Goal: Information Seeking & Learning: Learn about a topic

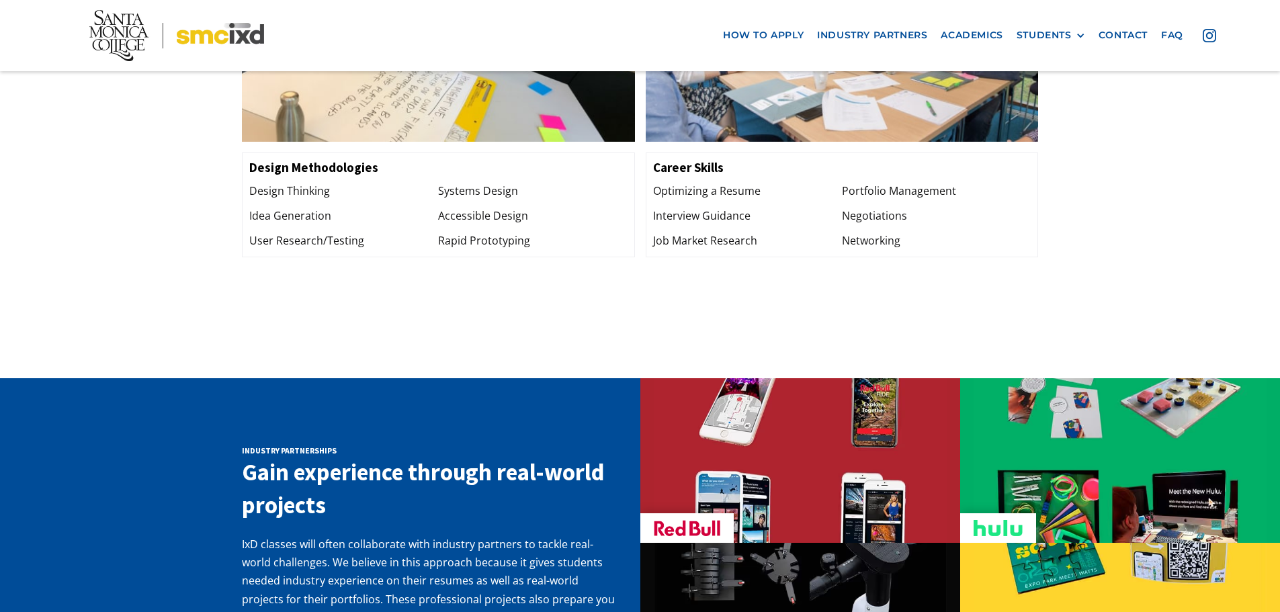
scroll to position [1881, 0]
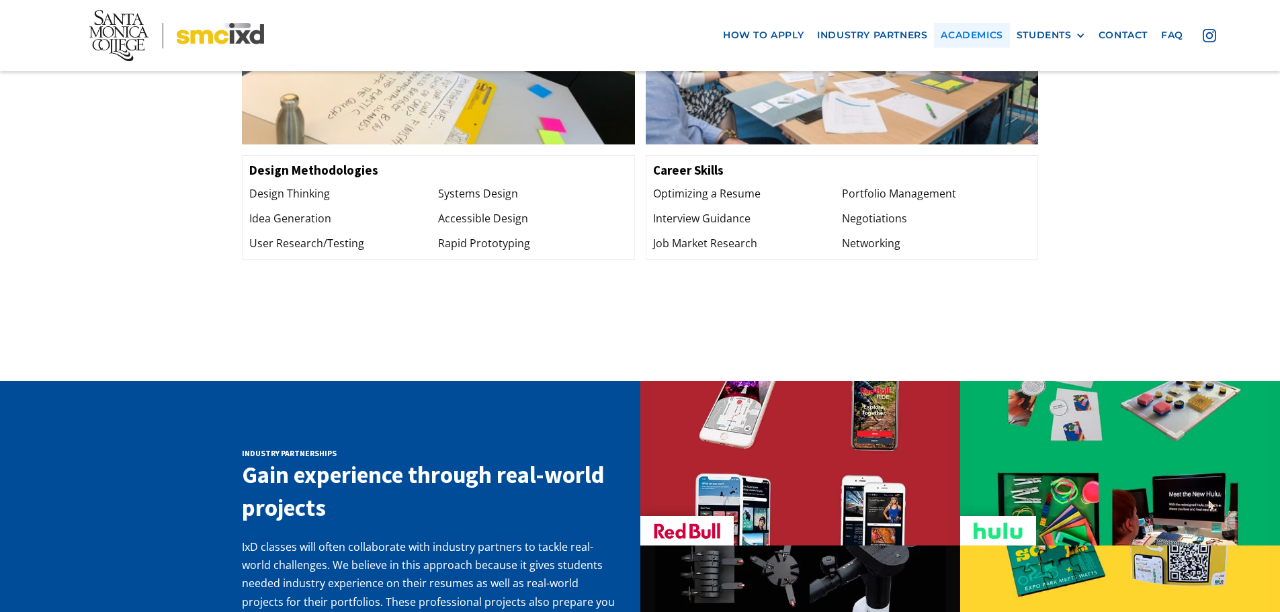
click at [974, 34] on link "Academics" at bounding box center [971, 35] width 75 height 25
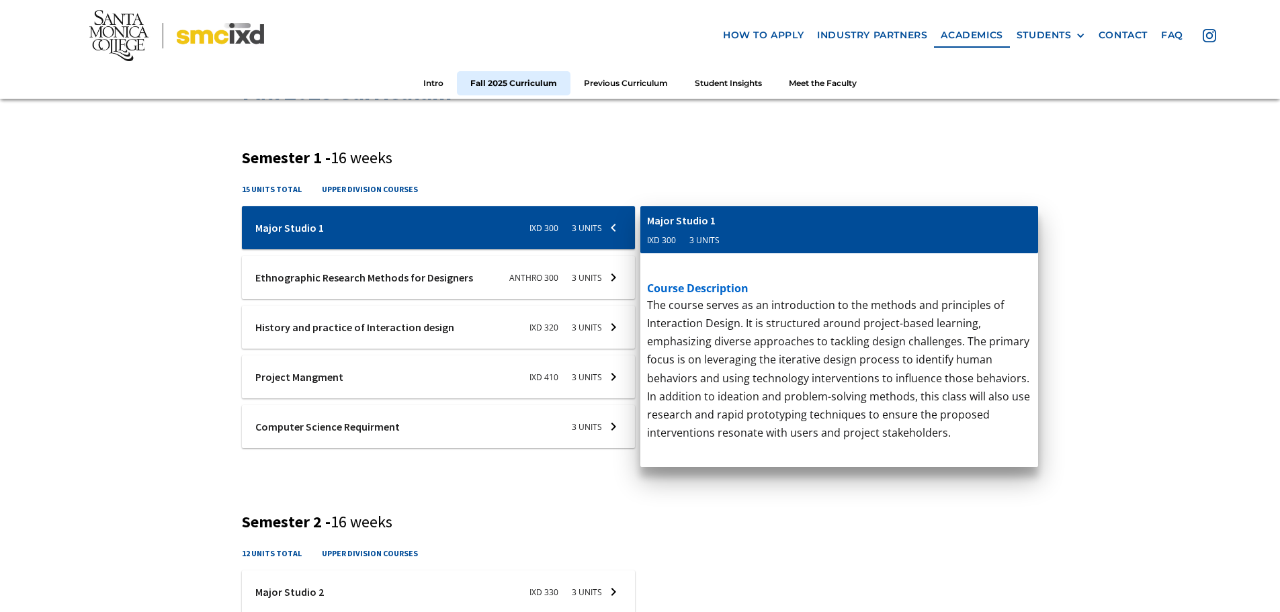
scroll to position [470, 0]
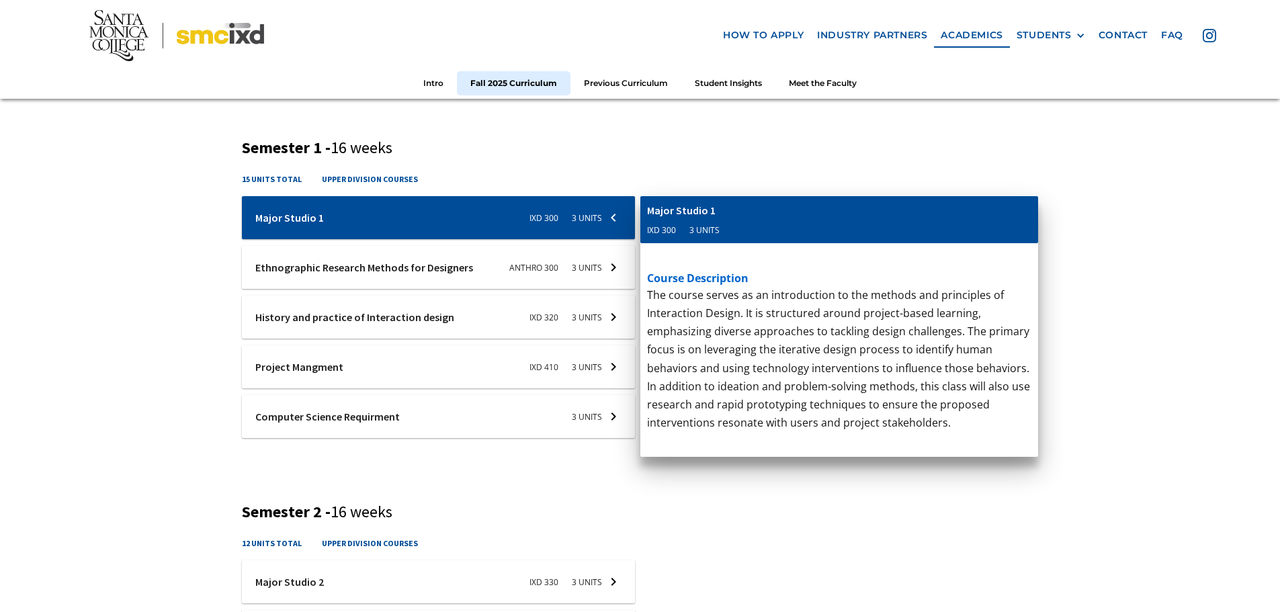
click at [604, 419] on div at bounding box center [438, 416] width 393 height 43
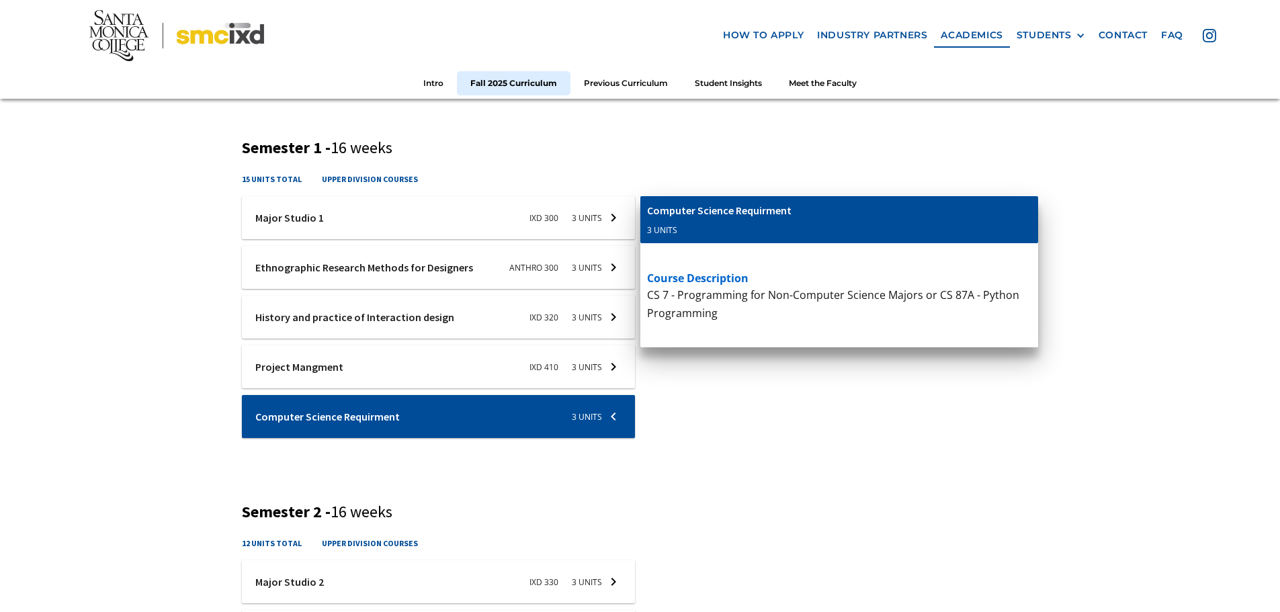
click at [621, 417] on div at bounding box center [438, 416] width 393 height 43
click at [610, 418] on div at bounding box center [438, 416] width 393 height 43
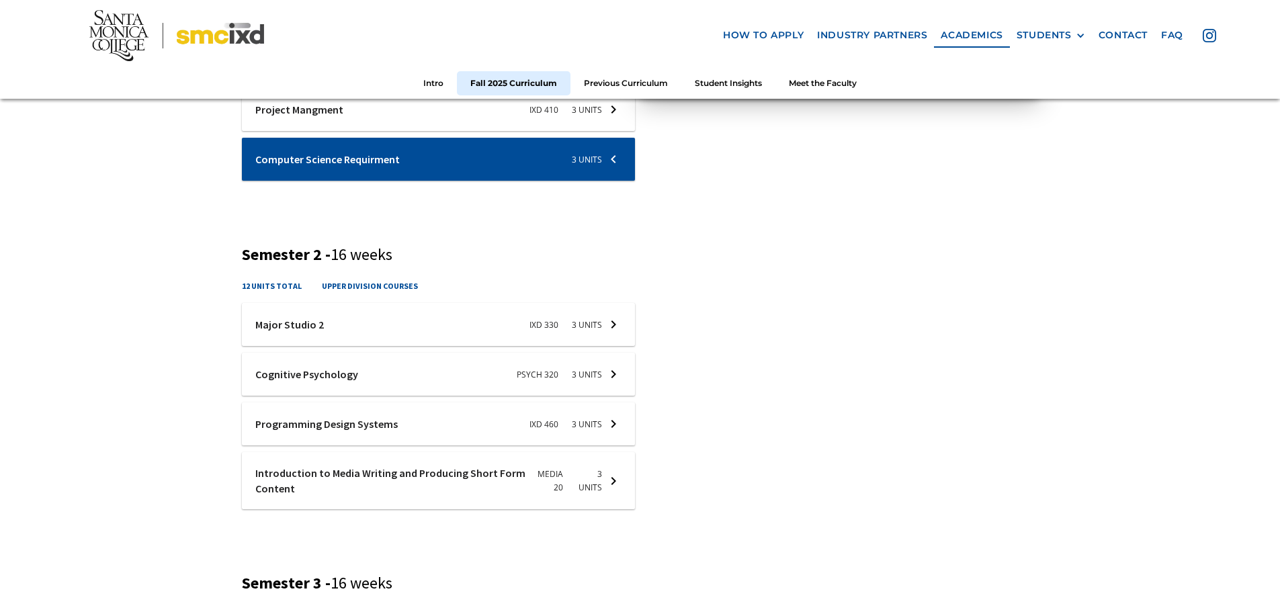
scroll to position [739, 0]
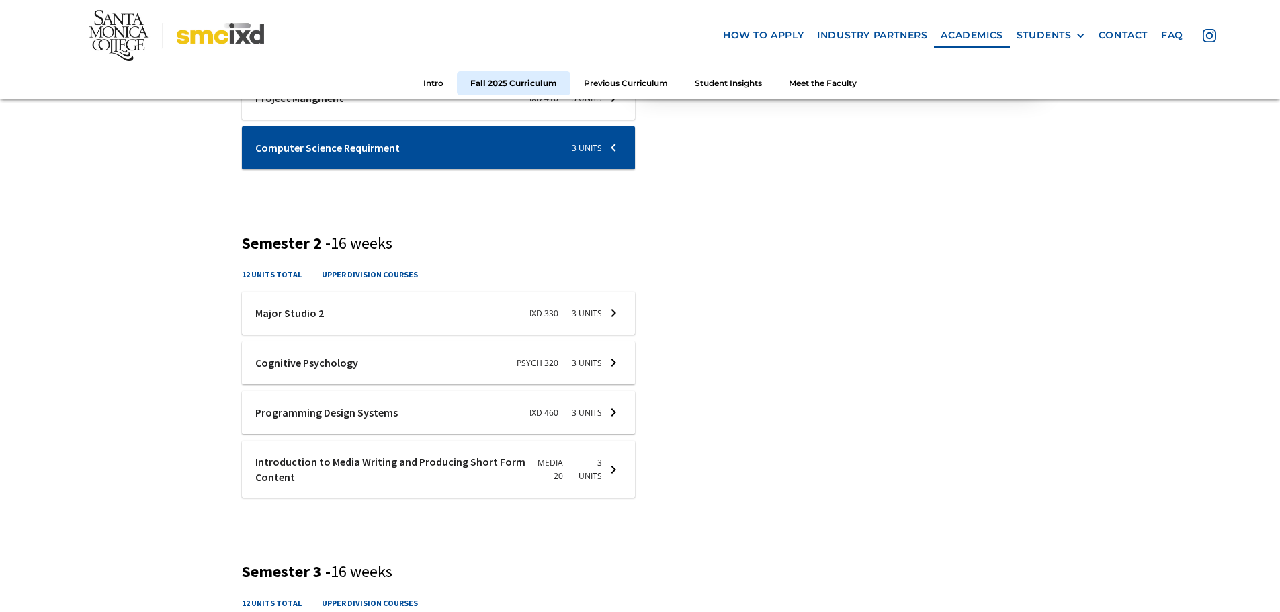
click at [615, 316] on div at bounding box center [438, 313] width 393 height 43
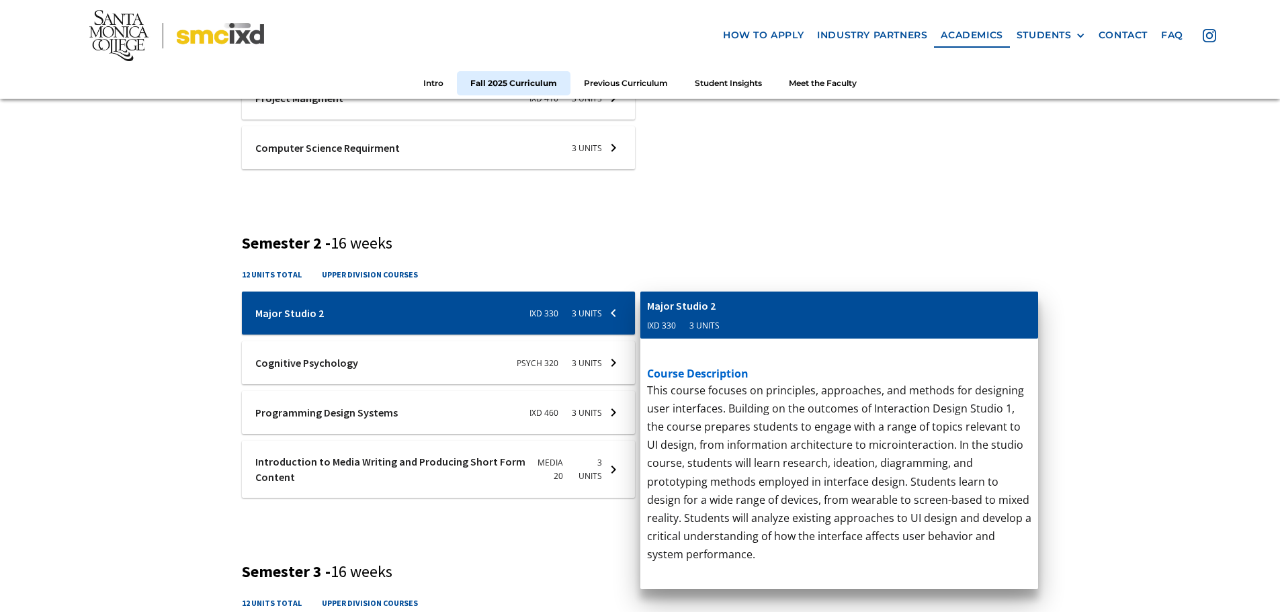
click at [610, 370] on div at bounding box center [438, 362] width 393 height 43
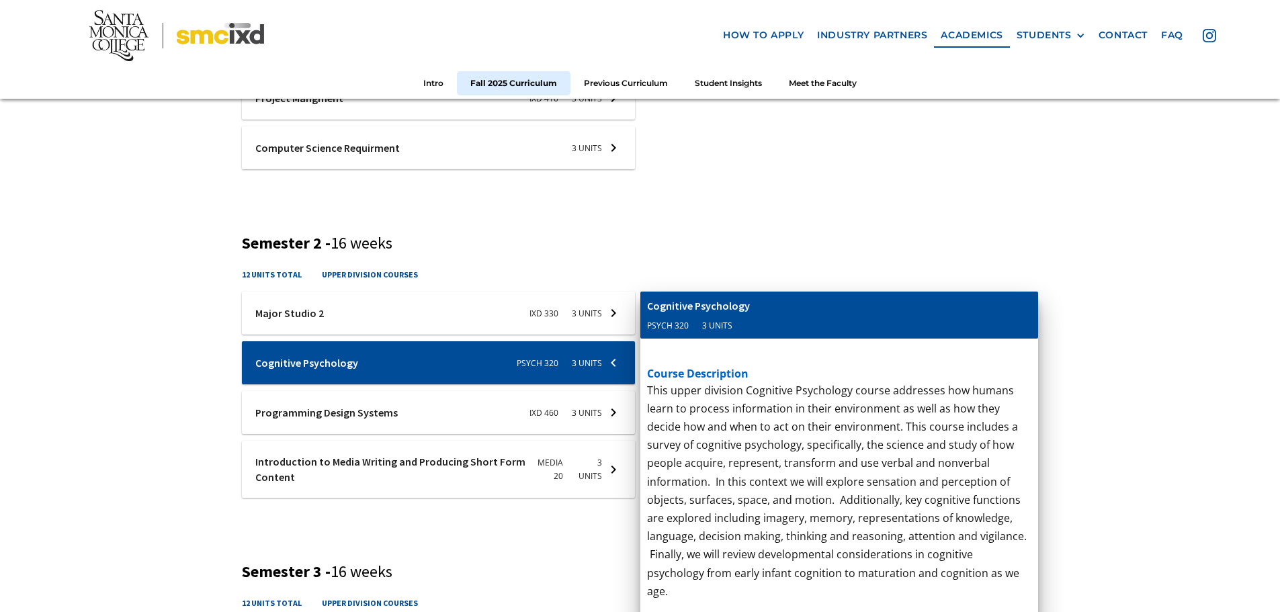
click at [613, 419] on div at bounding box center [438, 412] width 393 height 43
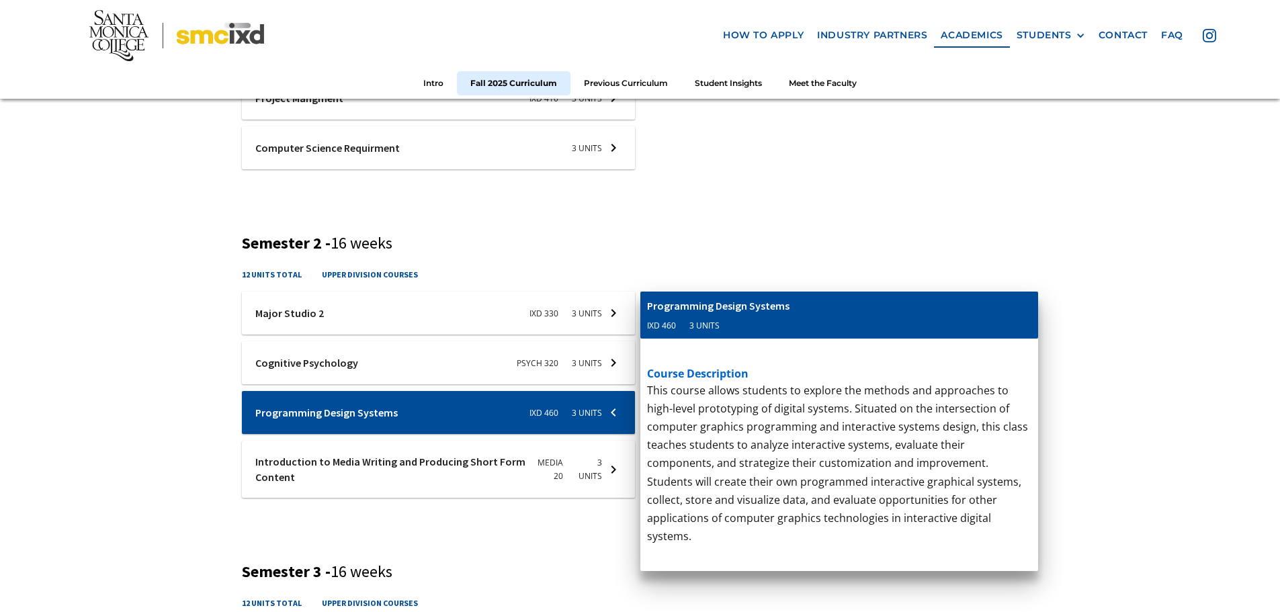
click at [607, 460] on div at bounding box center [438, 469] width 393 height 57
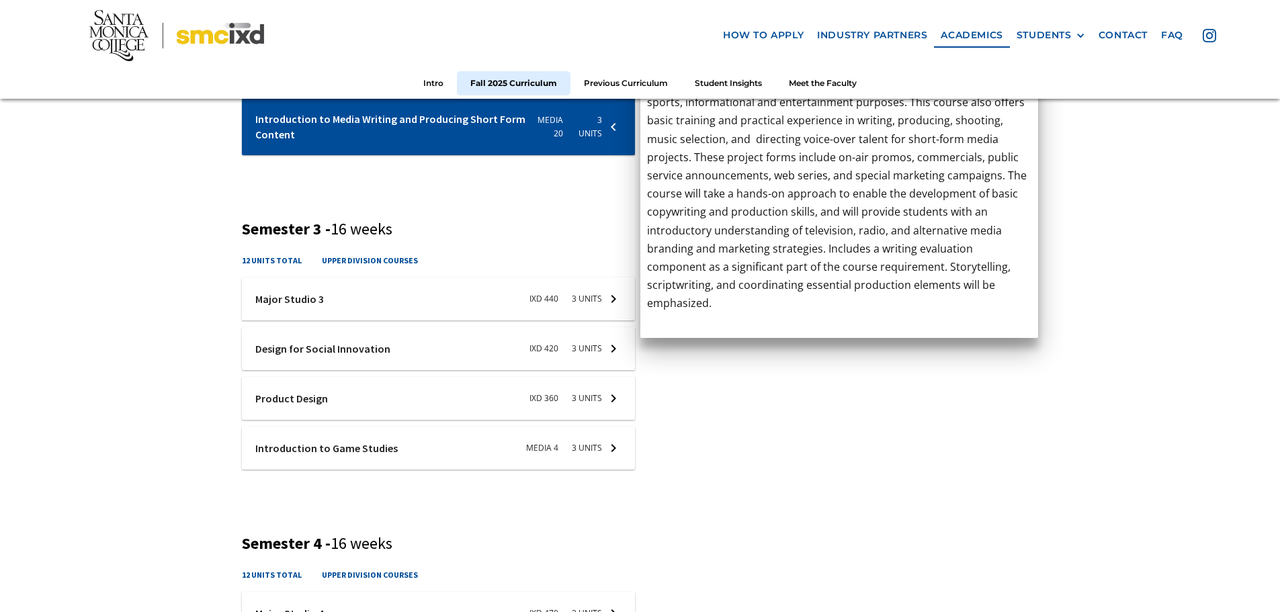
scroll to position [1142, 0]
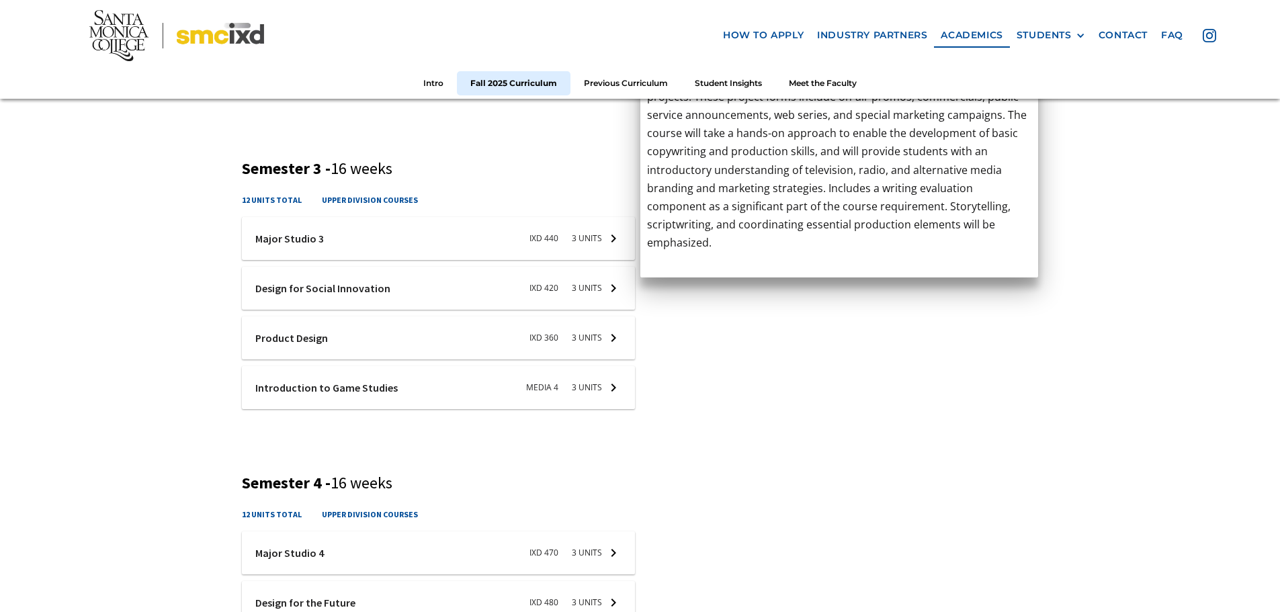
click at [436, 241] on div at bounding box center [438, 238] width 393 height 43
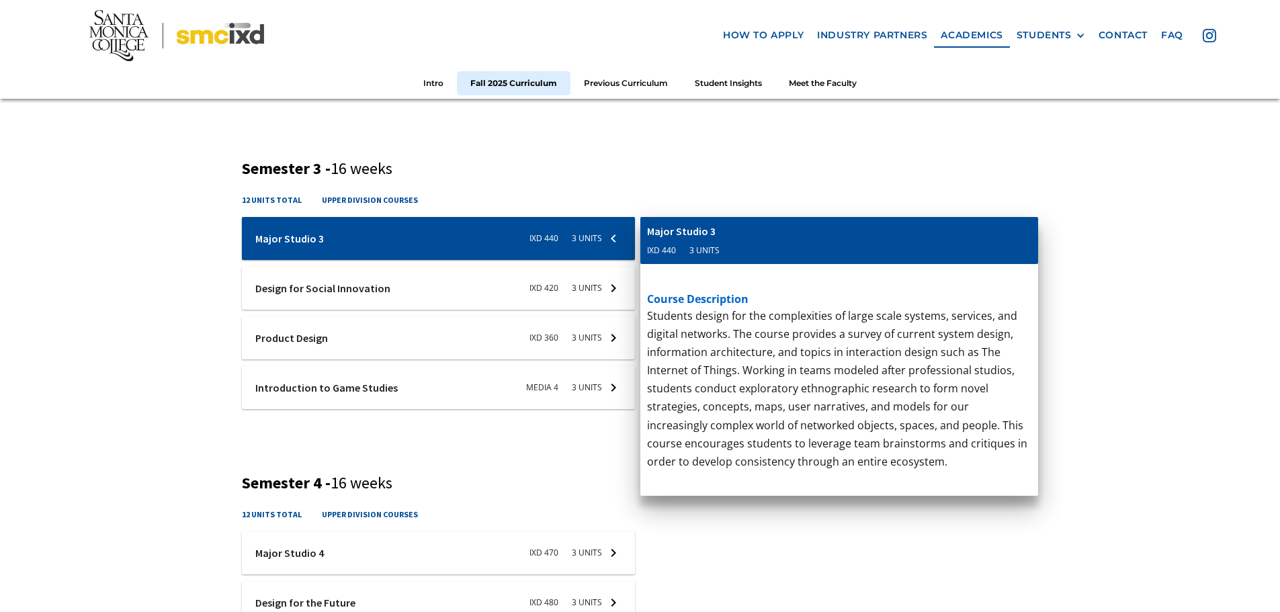
click at [449, 294] on div at bounding box center [438, 288] width 393 height 43
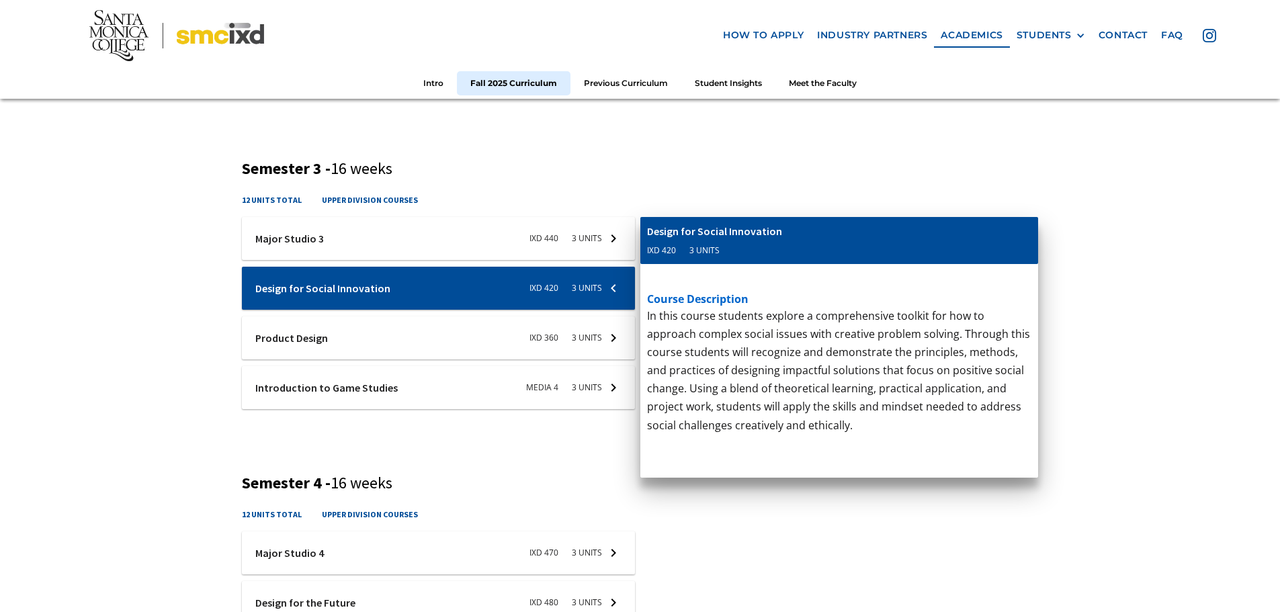
click at [439, 328] on div at bounding box center [438, 337] width 393 height 43
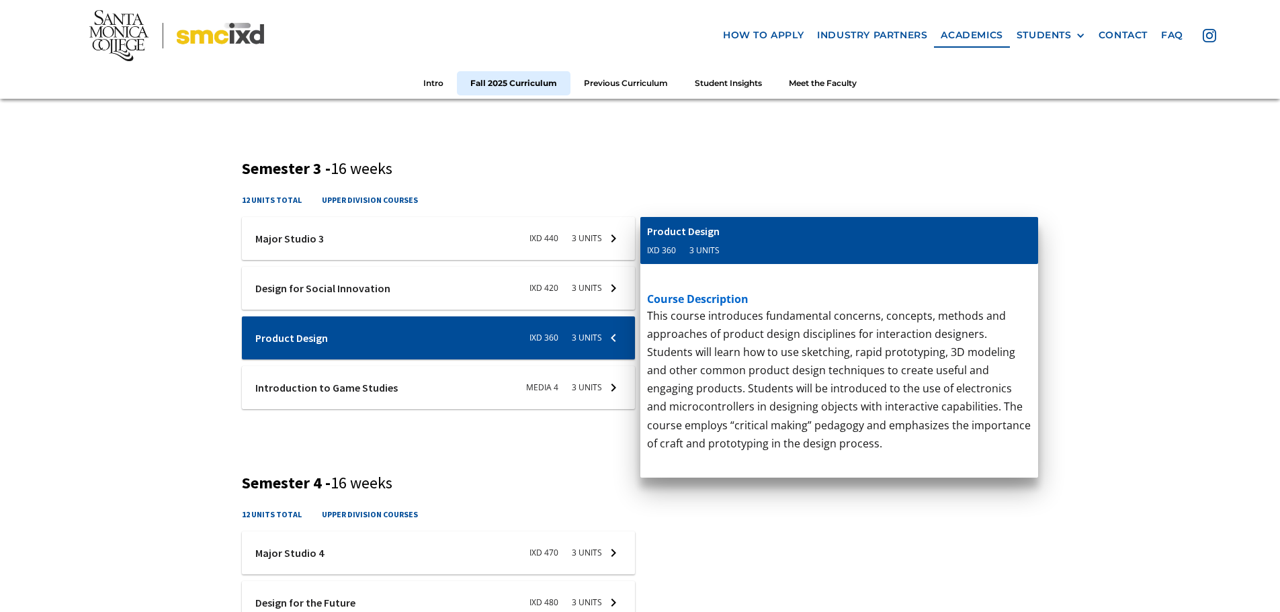
click at [437, 384] on div at bounding box center [438, 387] width 393 height 43
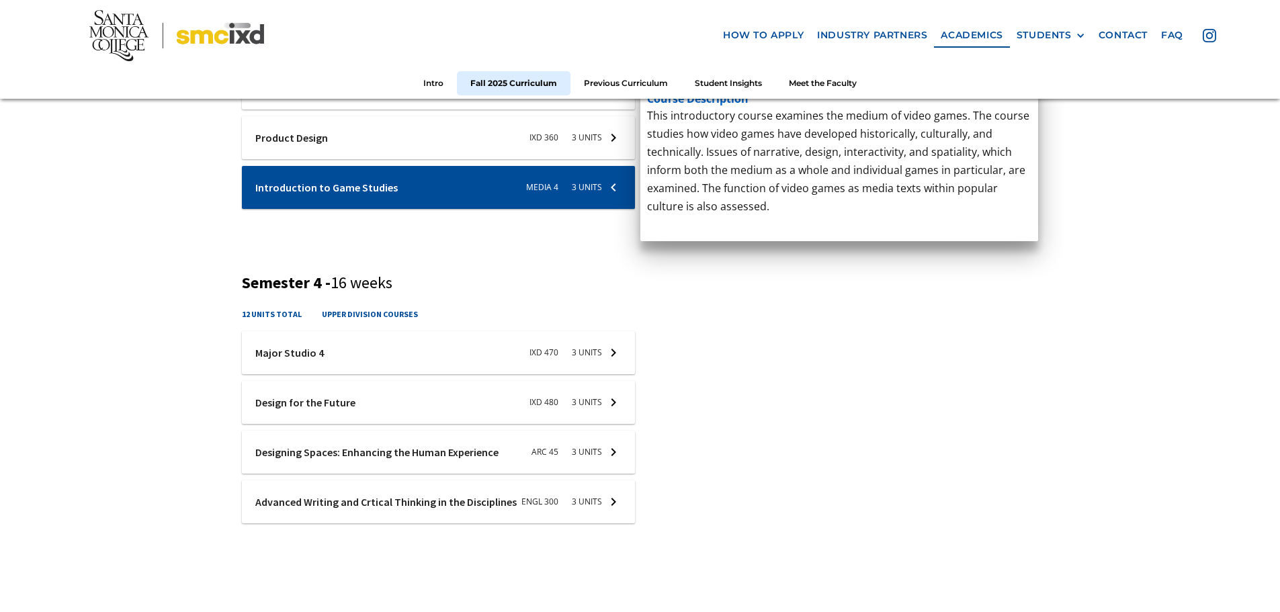
scroll to position [1344, 0]
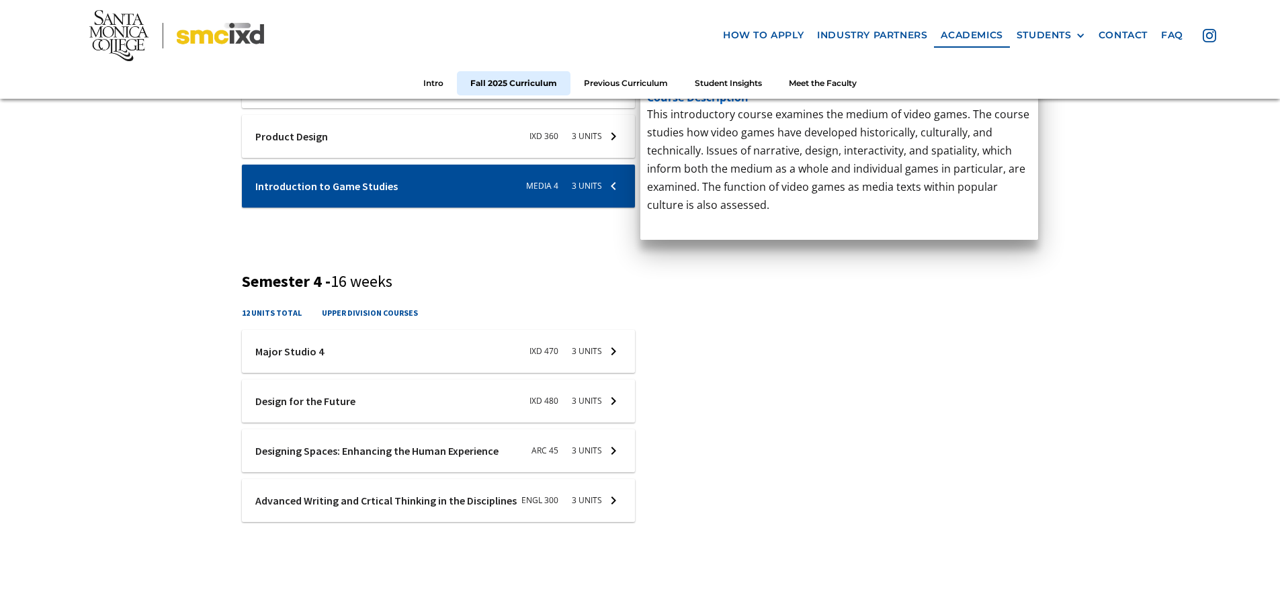
click at [366, 352] on div at bounding box center [438, 351] width 393 height 43
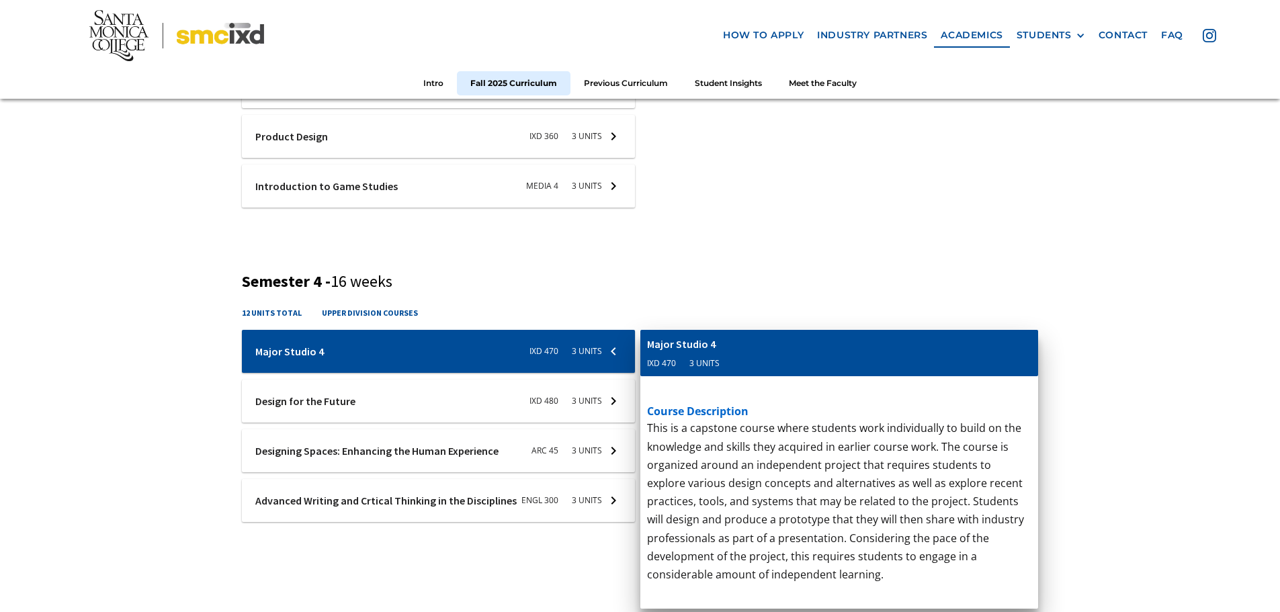
click at [388, 416] on div at bounding box center [438, 401] width 393 height 43
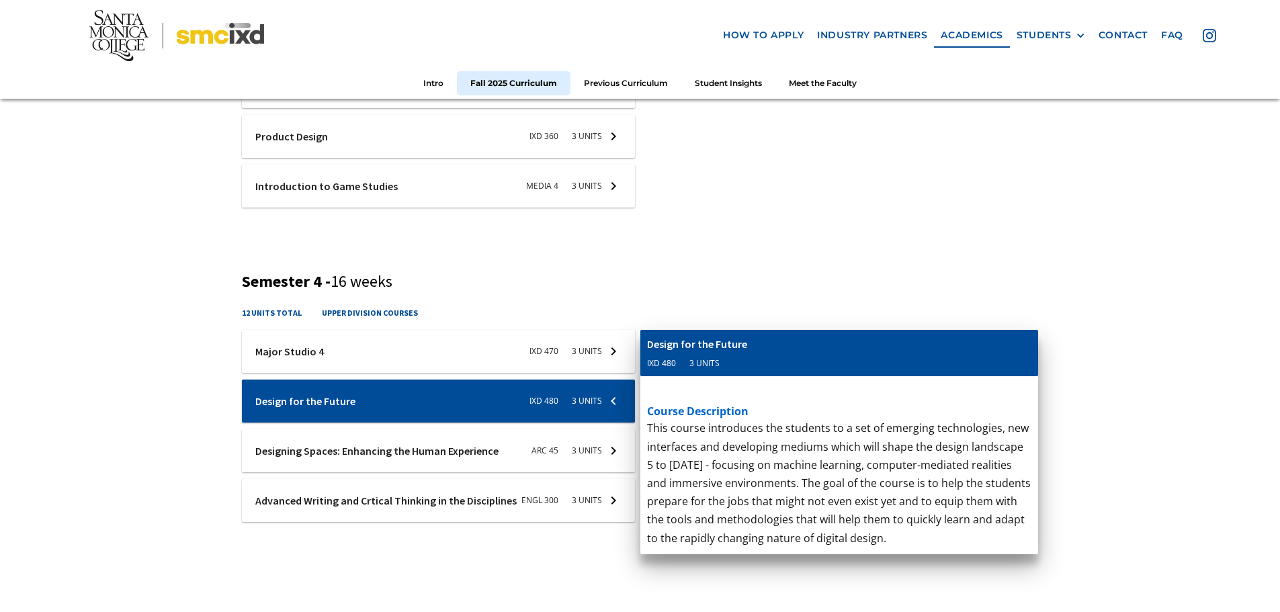
click at [404, 451] on div at bounding box center [438, 450] width 393 height 43
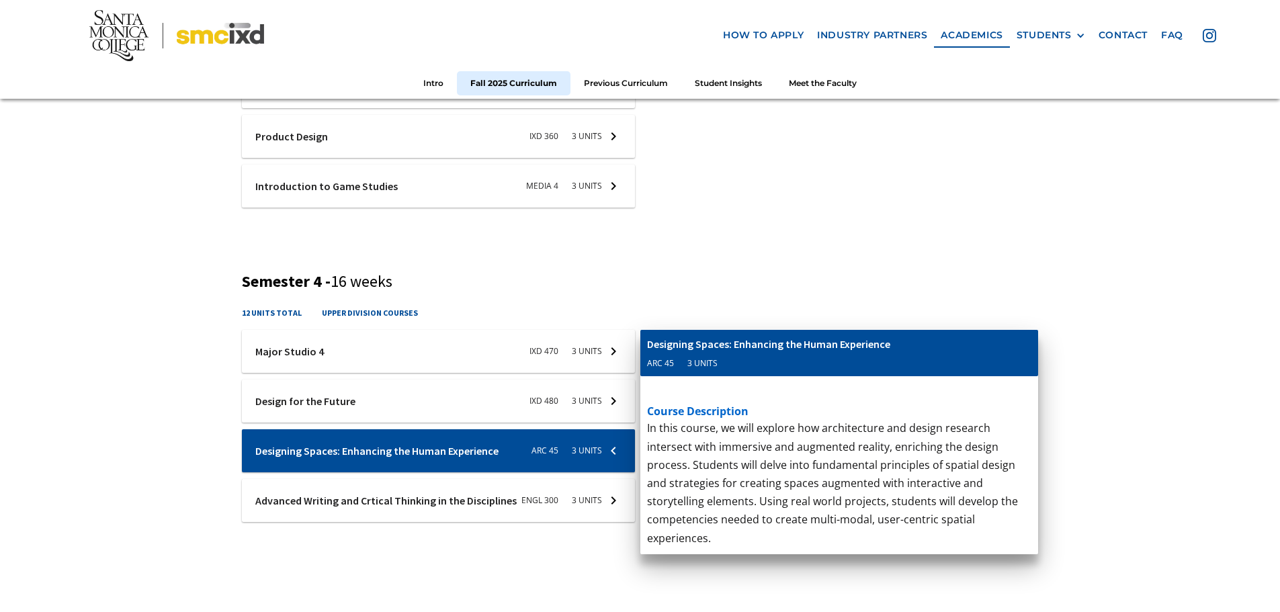
click at [414, 495] on div at bounding box center [438, 500] width 393 height 43
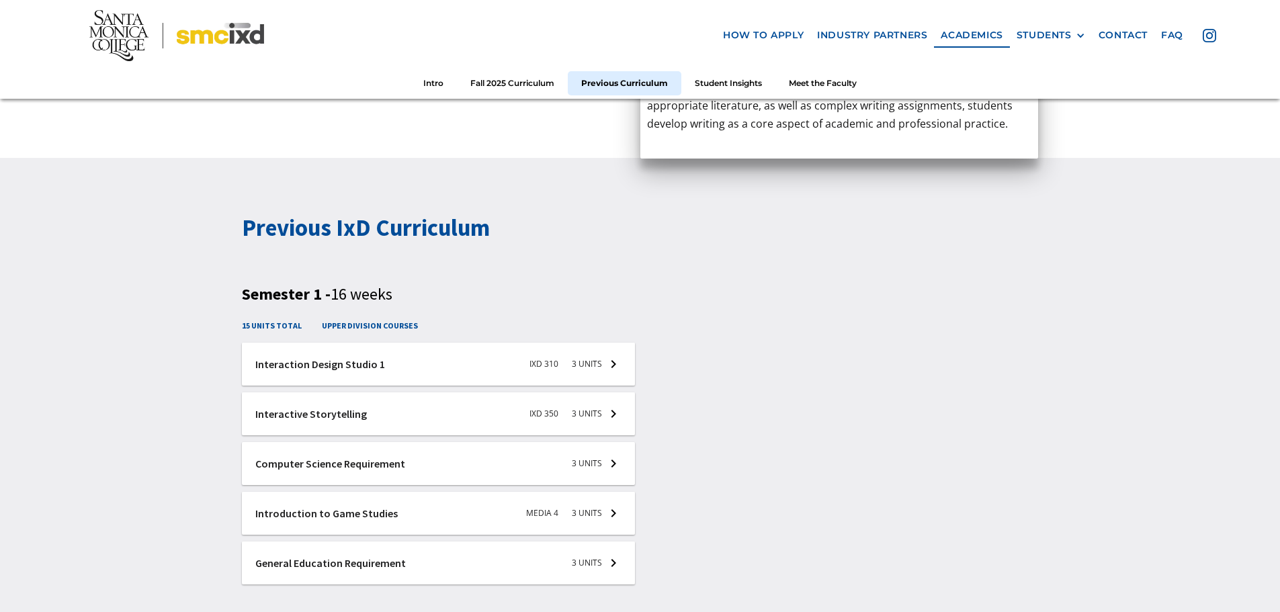
scroll to position [1814, 0]
click at [433, 365] on div at bounding box center [438, 362] width 393 height 43
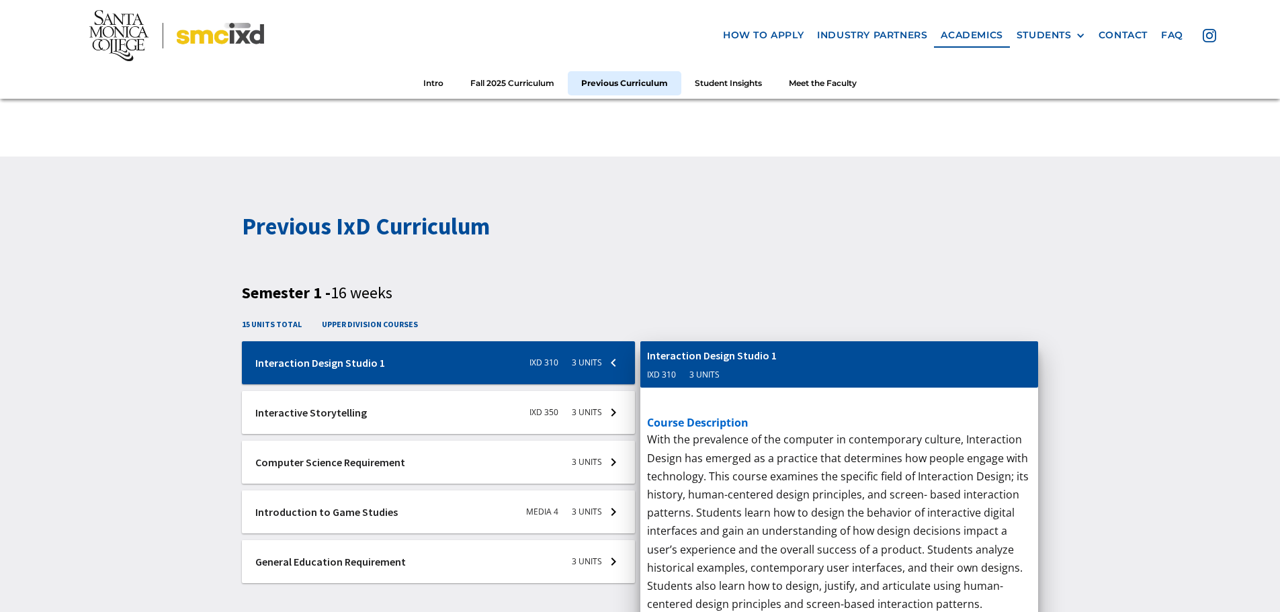
click at [442, 415] on div at bounding box center [438, 412] width 393 height 43
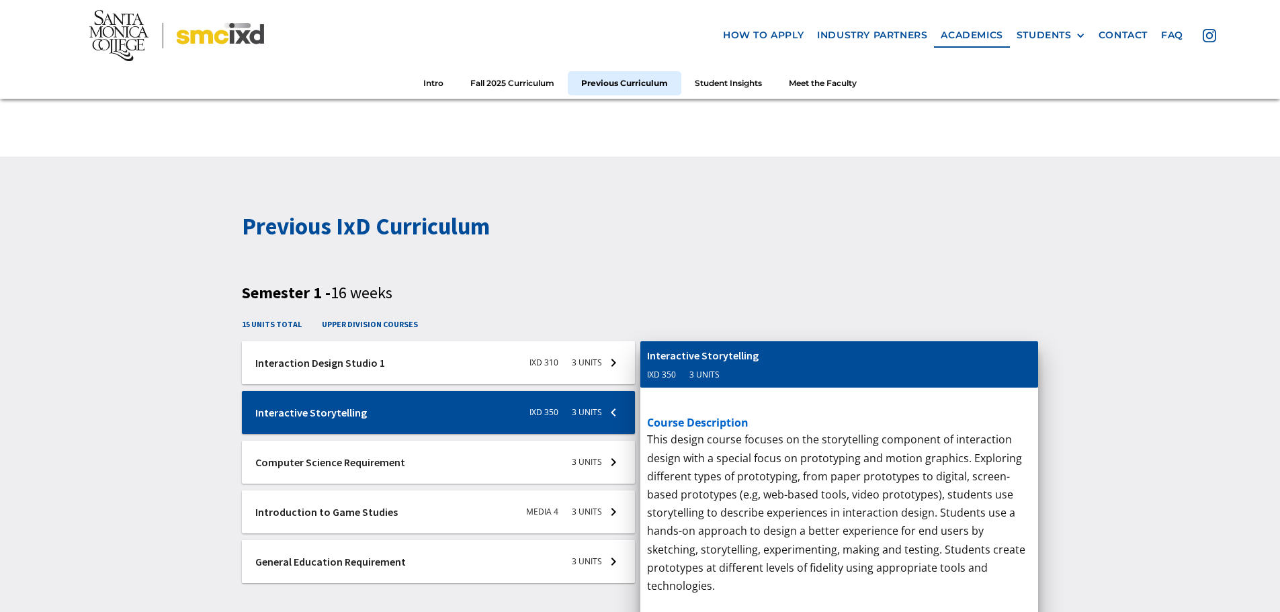
click at [452, 463] on div at bounding box center [438, 462] width 393 height 43
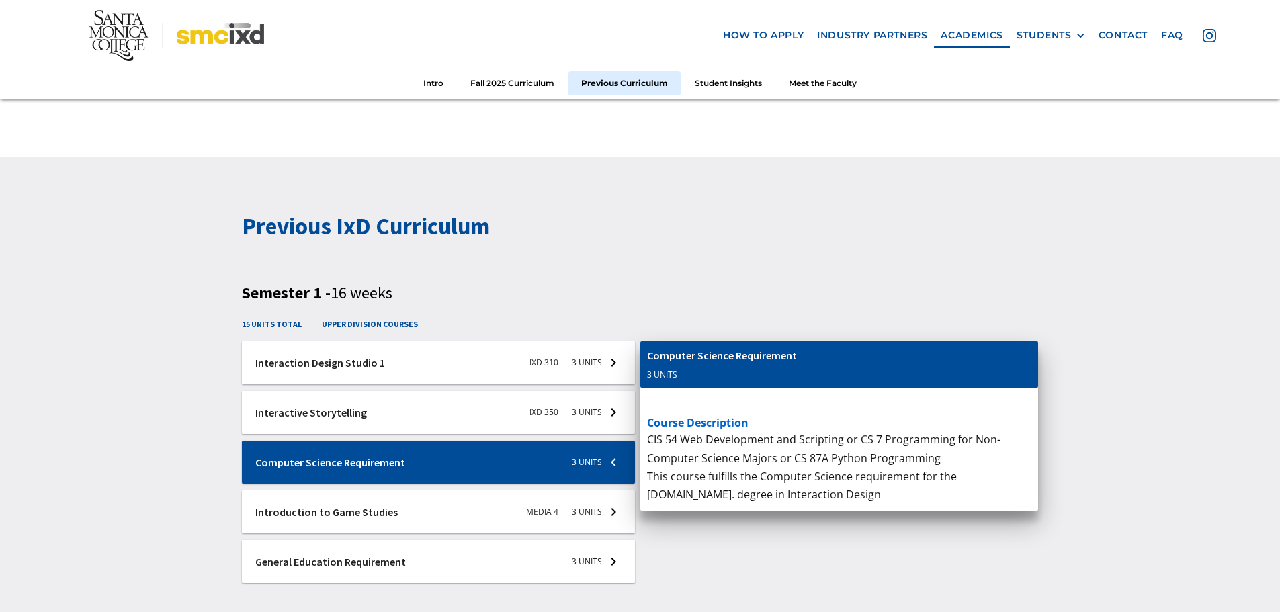
click at [425, 513] on div at bounding box center [438, 511] width 393 height 43
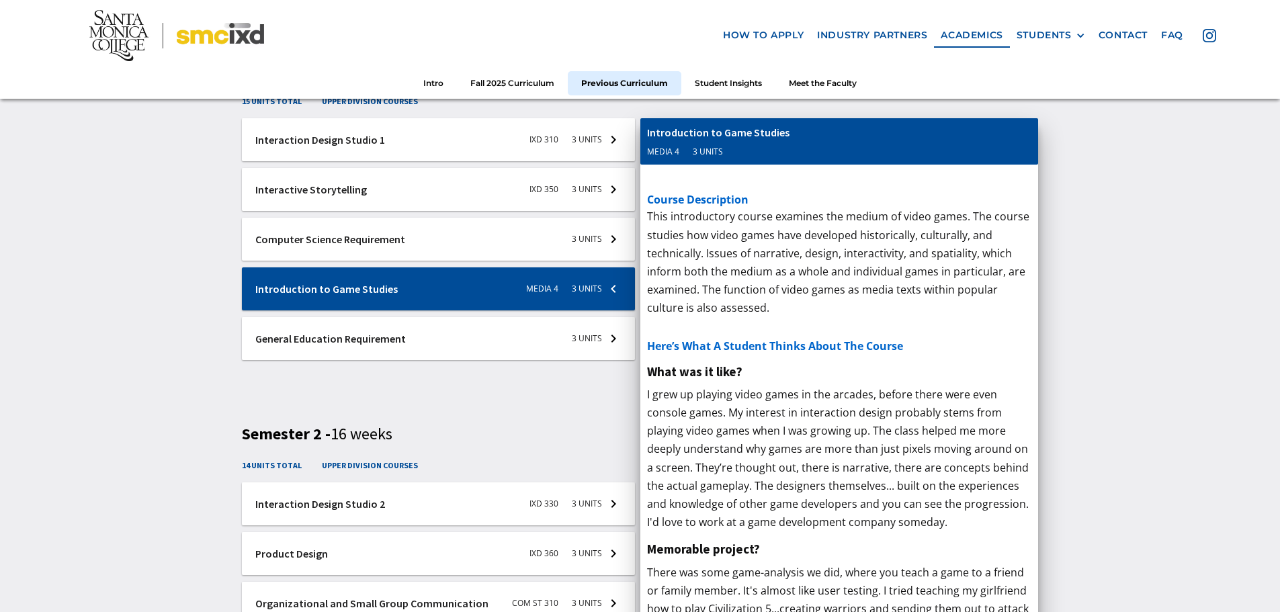
scroll to position [2083, 0]
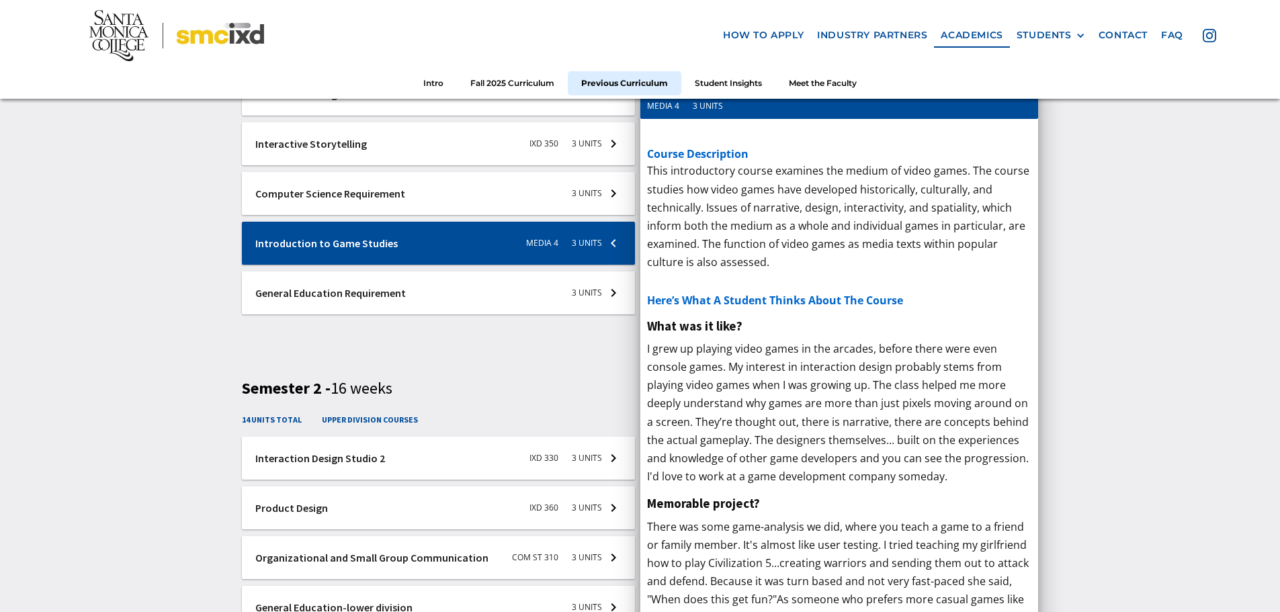
click at [448, 295] on div at bounding box center [438, 292] width 393 height 43
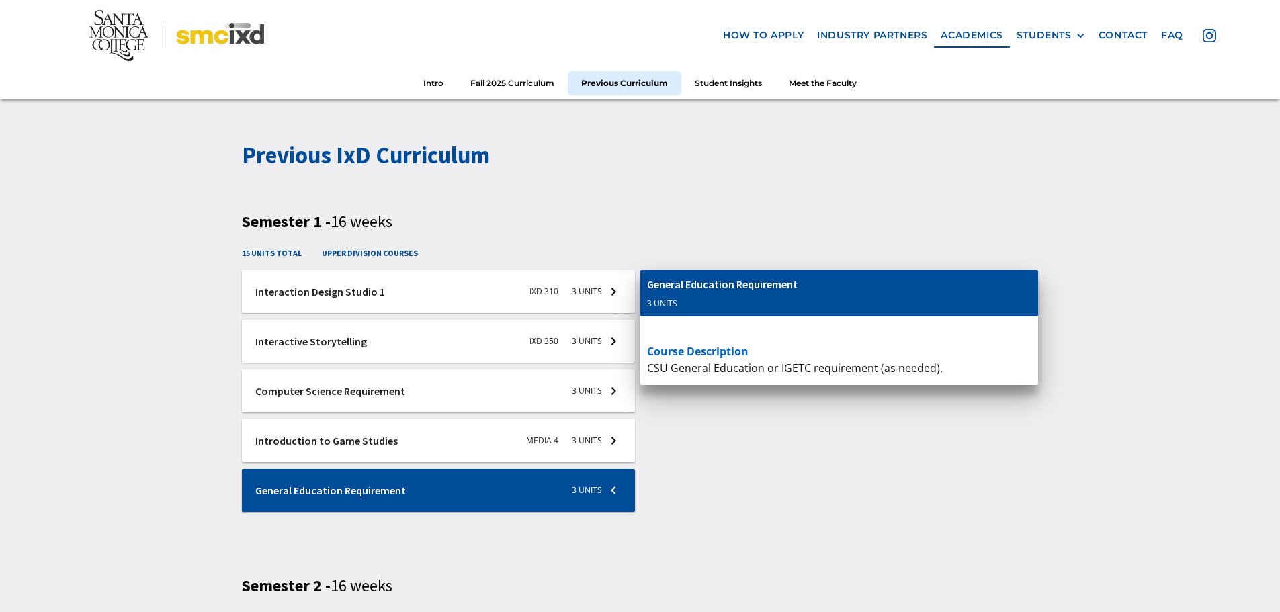
scroll to position [1881, 0]
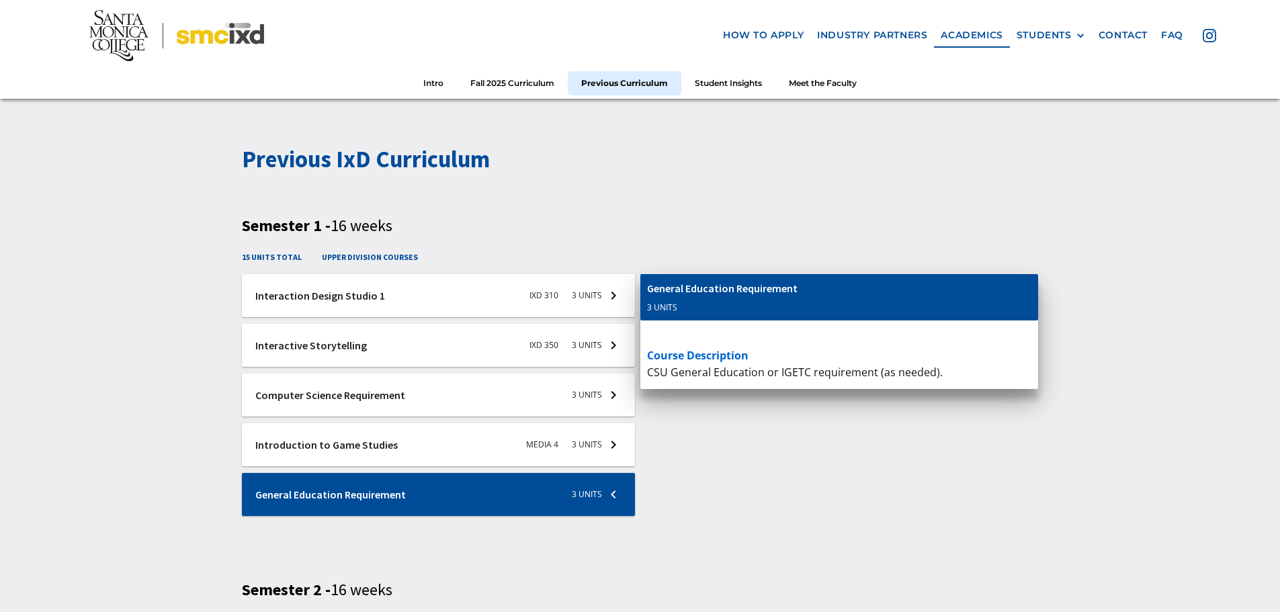
click at [456, 399] on div at bounding box center [438, 395] width 393 height 43
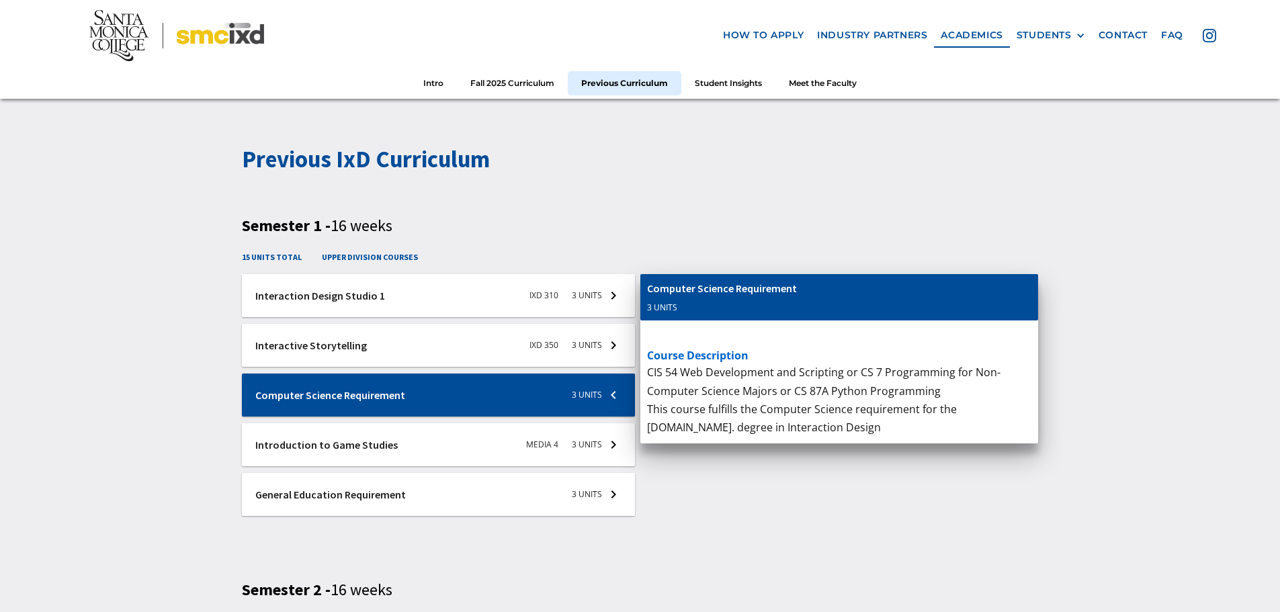
click at [481, 343] on div at bounding box center [438, 345] width 393 height 43
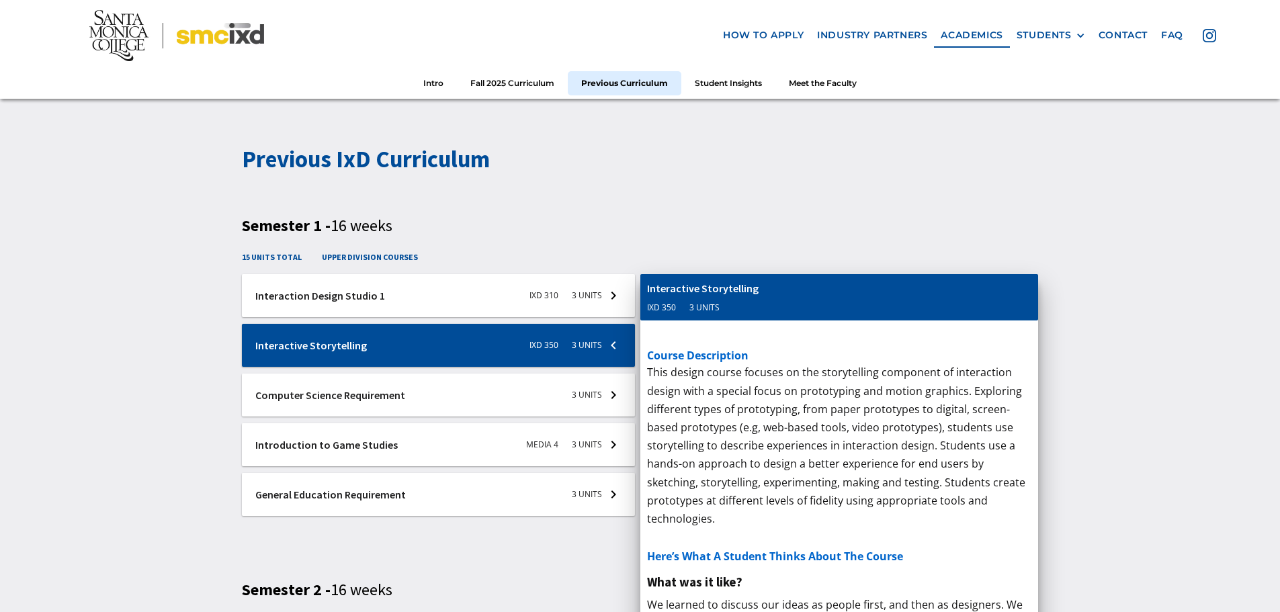
click at [437, 292] on div at bounding box center [438, 295] width 393 height 43
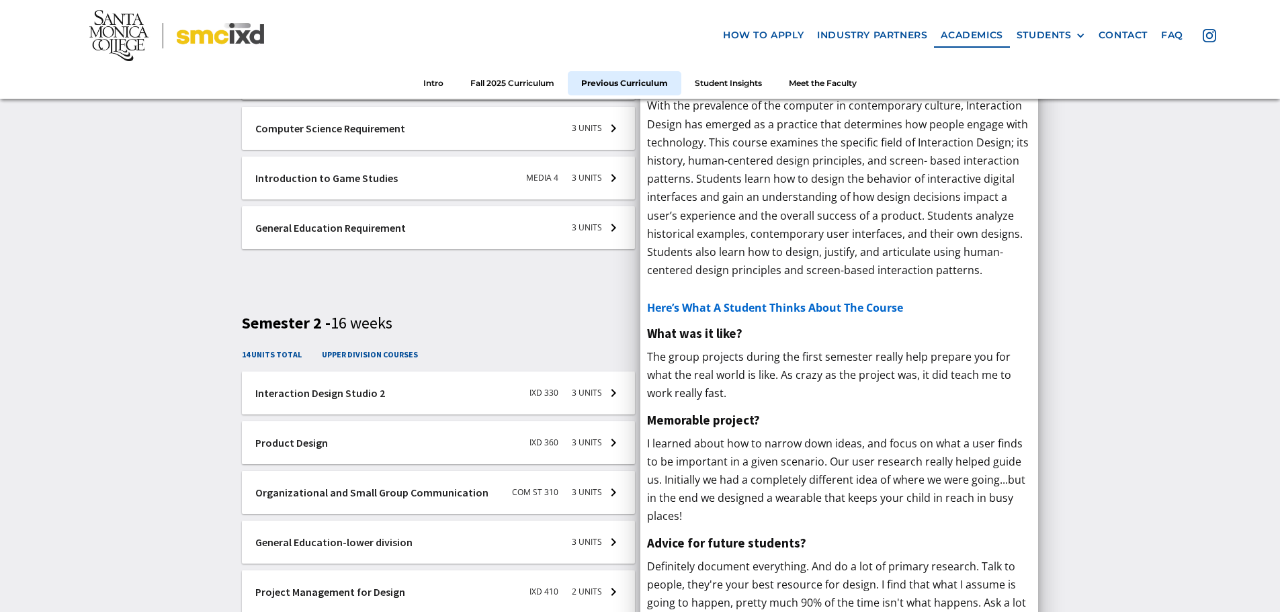
scroll to position [2150, 0]
click at [399, 169] on div at bounding box center [438, 176] width 393 height 43
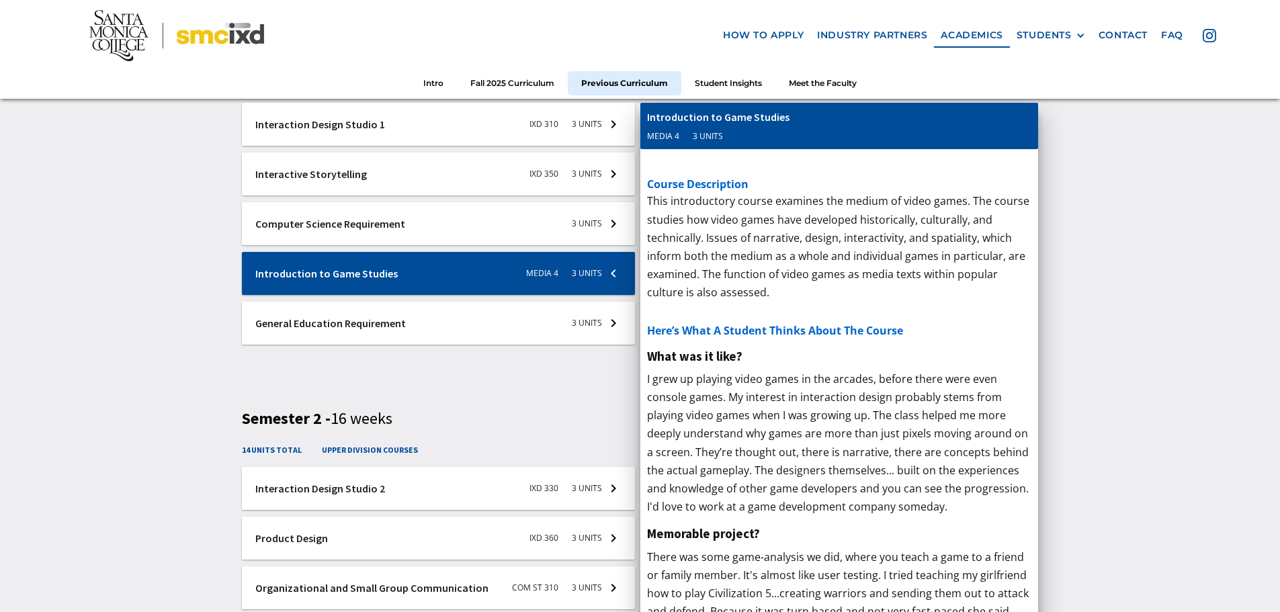
scroll to position [2016, 0]
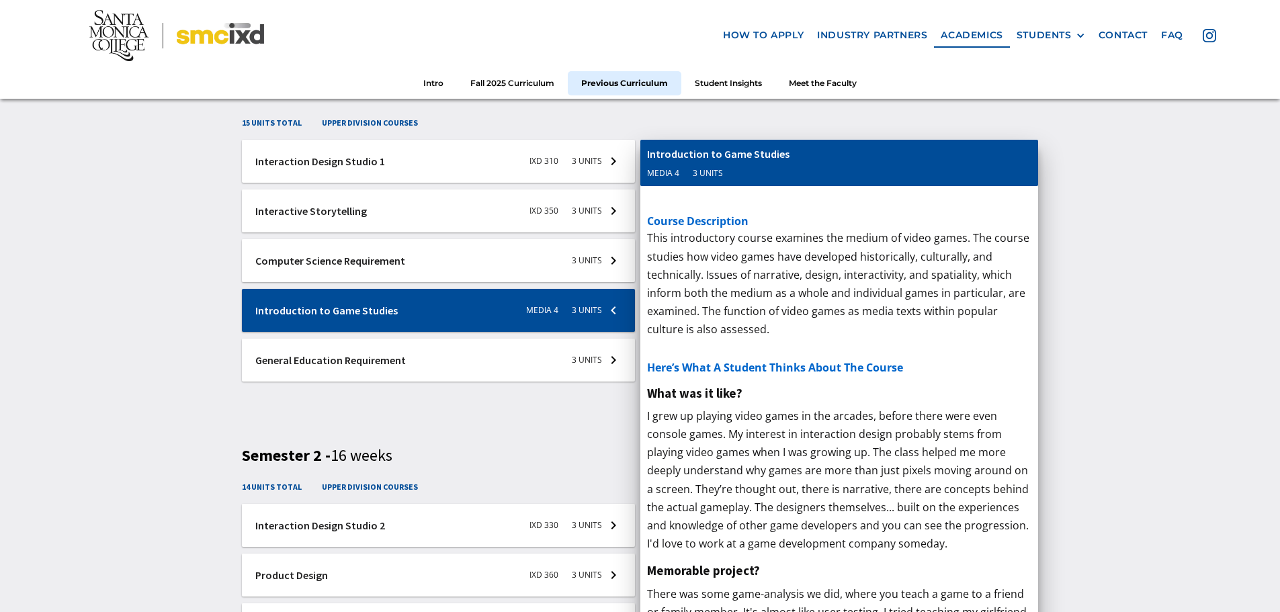
click at [458, 161] on div at bounding box center [438, 161] width 393 height 43
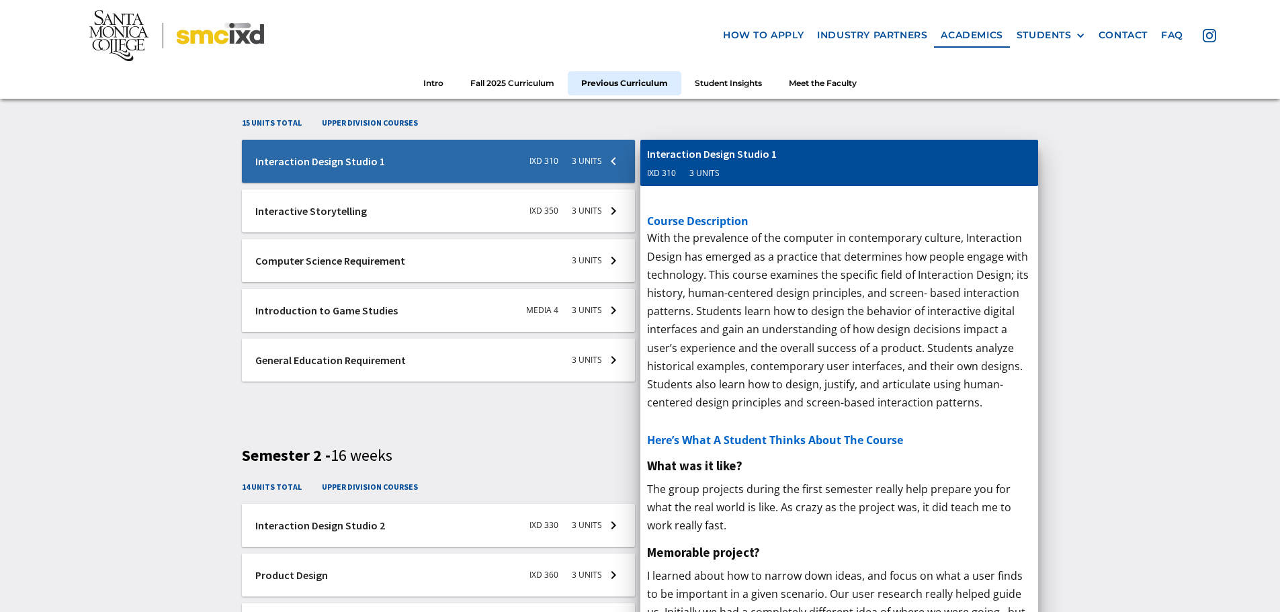
click at [458, 210] on div at bounding box center [438, 210] width 393 height 43
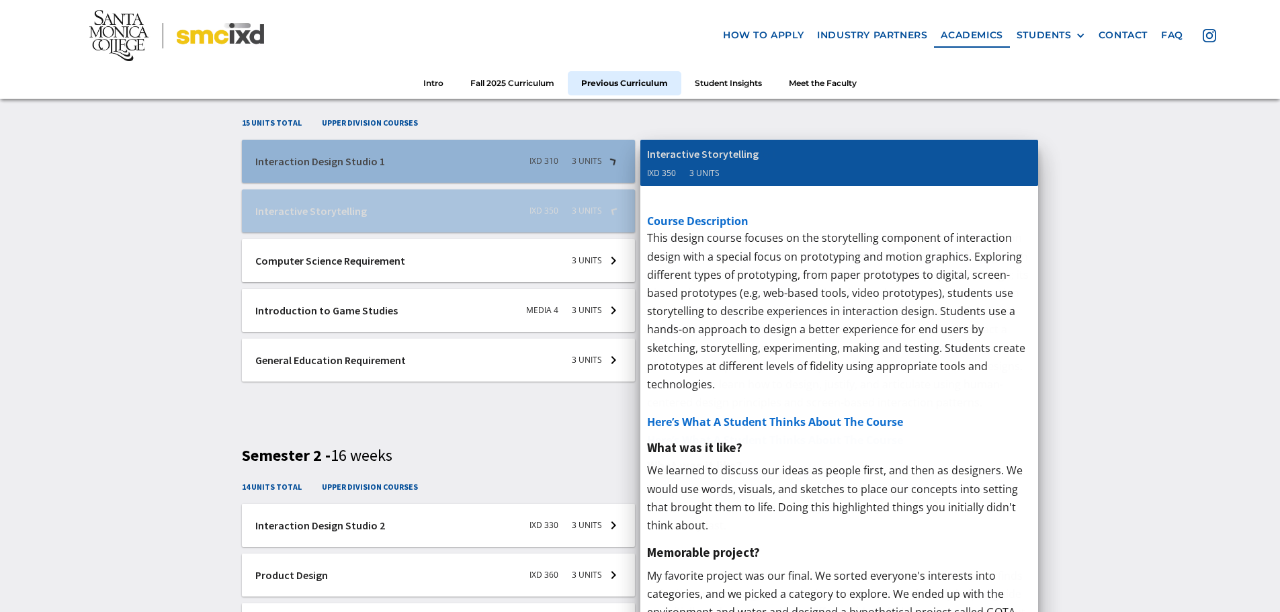
click at [458, 262] on div at bounding box center [438, 260] width 393 height 43
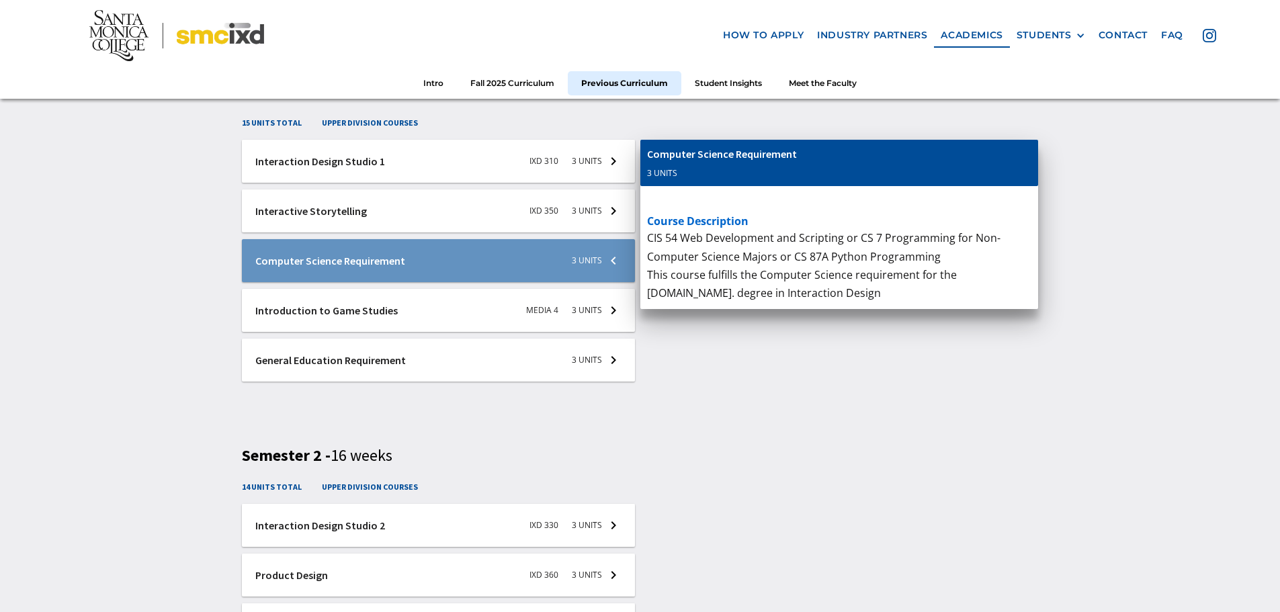
click at [460, 300] on div at bounding box center [438, 310] width 393 height 43
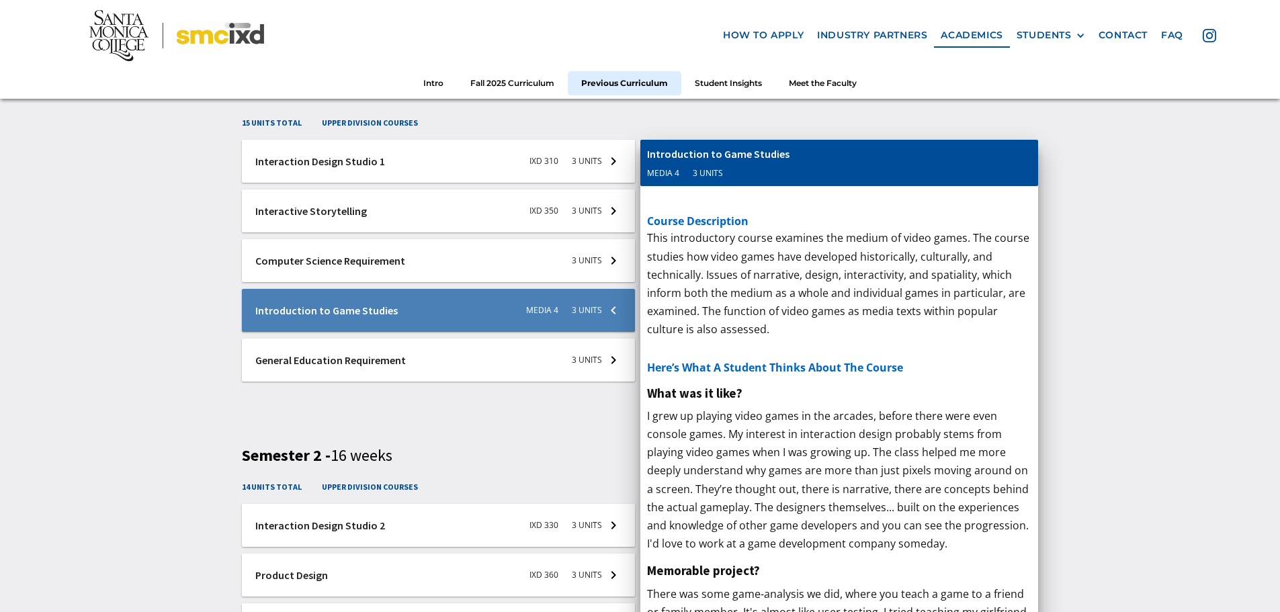
click at [460, 353] on div at bounding box center [438, 360] width 393 height 43
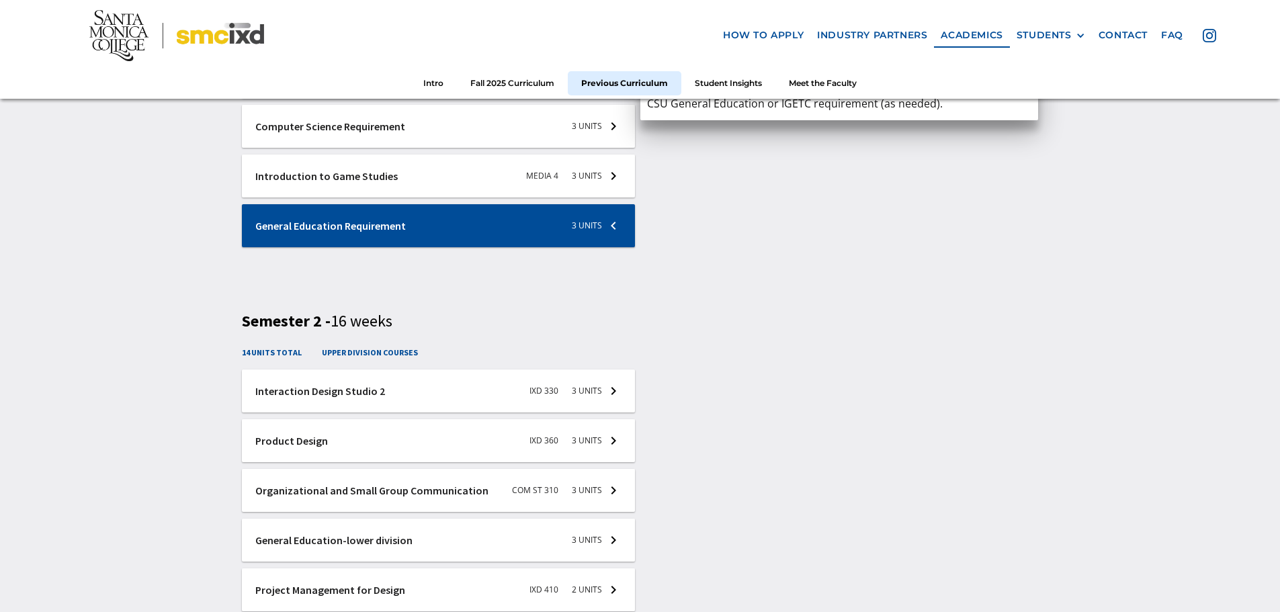
click at [464, 378] on div at bounding box center [438, 391] width 393 height 43
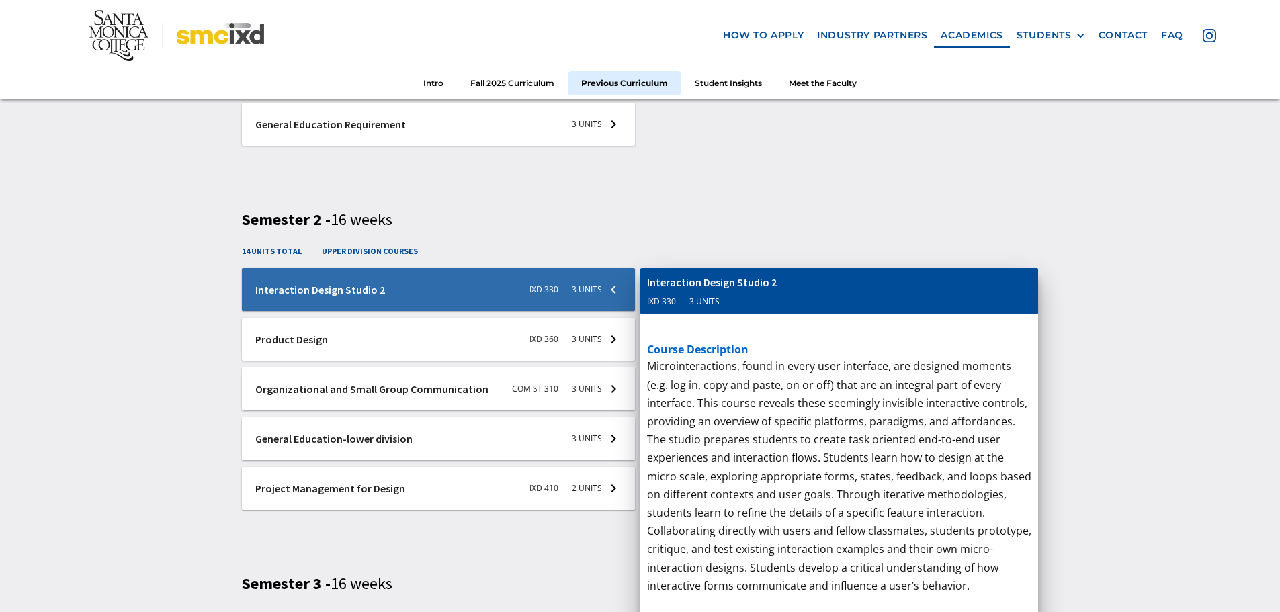
scroll to position [2284, 0]
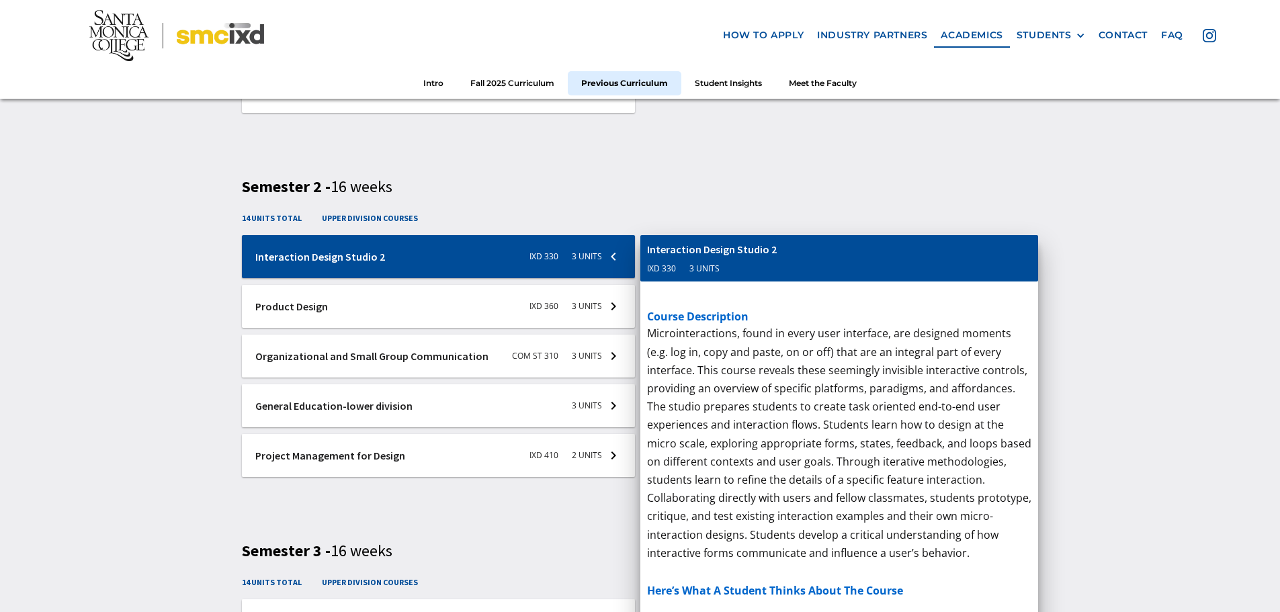
click at [464, 306] on div at bounding box center [438, 306] width 393 height 43
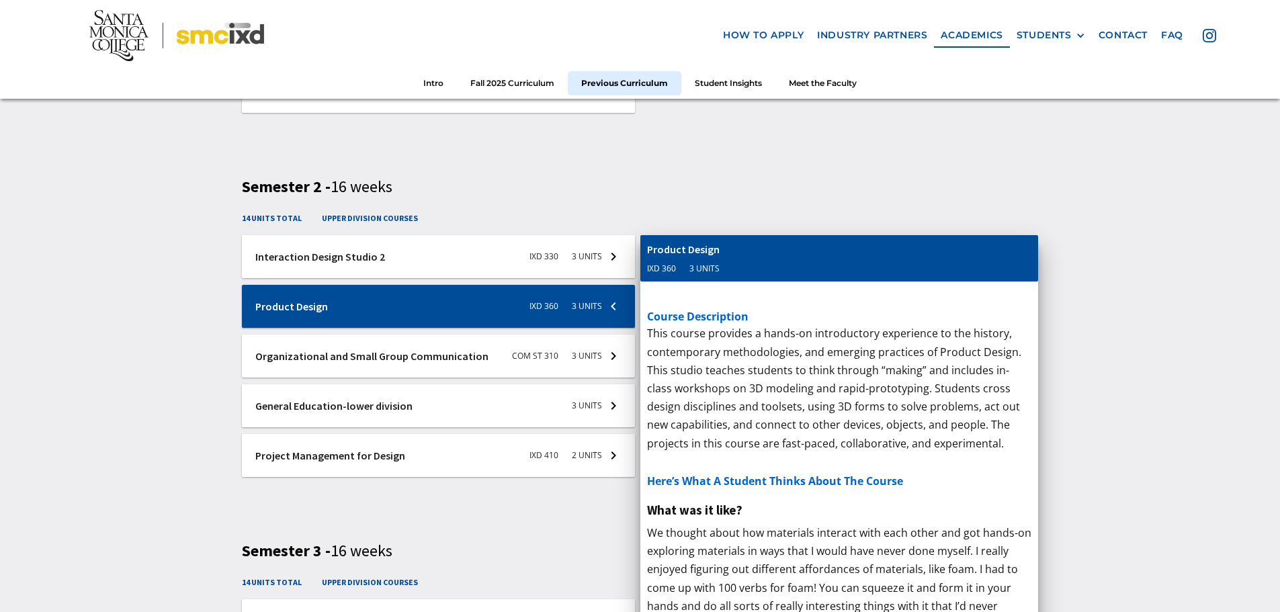
click at [468, 359] on div at bounding box center [438, 356] width 393 height 43
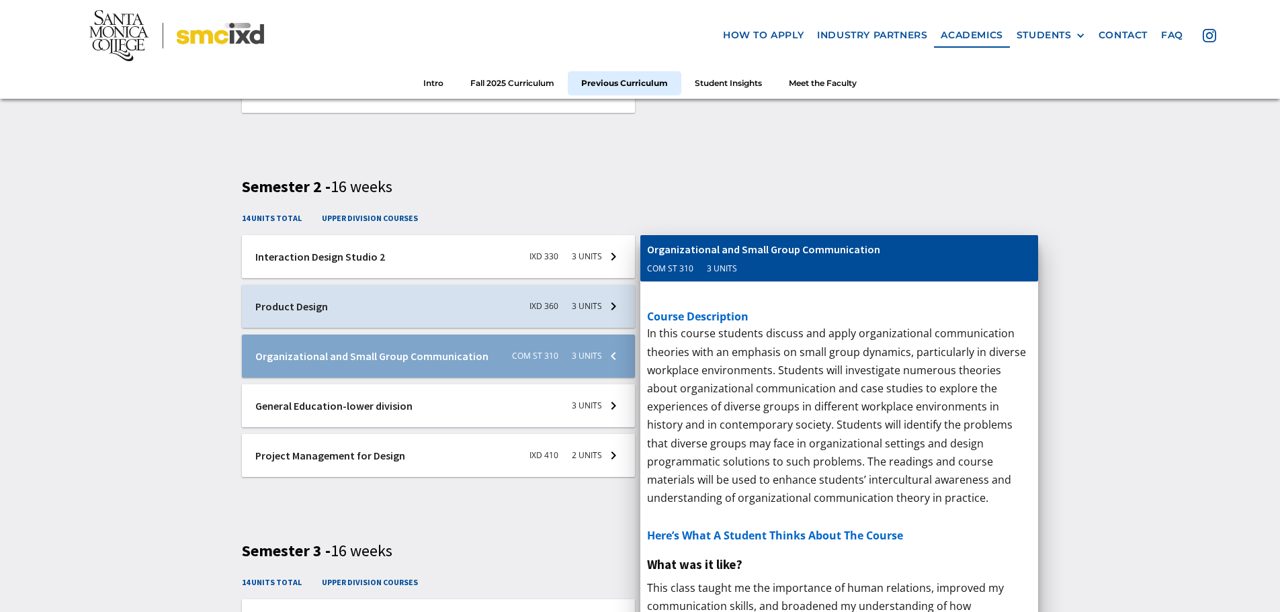
drag, startPoint x: 475, startPoint y: 400, endPoint x: 478, endPoint y: 458, distance: 58.6
click at [474, 400] on div at bounding box center [438, 405] width 393 height 43
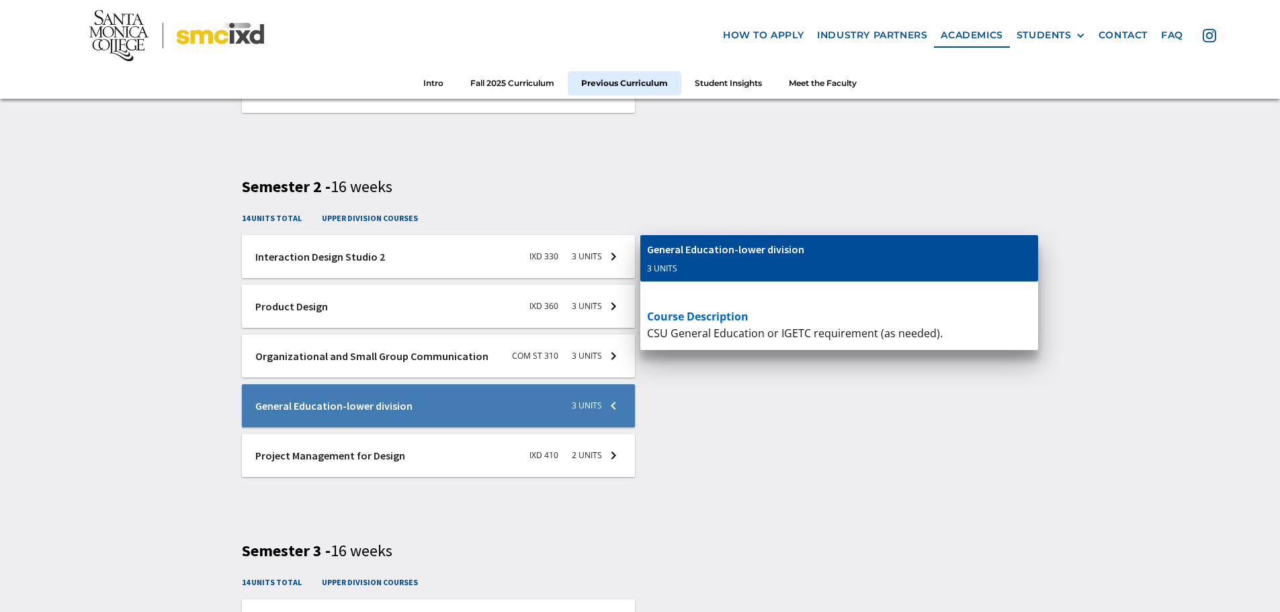
click at [476, 461] on div at bounding box center [438, 455] width 393 height 43
